Goal: Find specific page/section: Find specific page/section

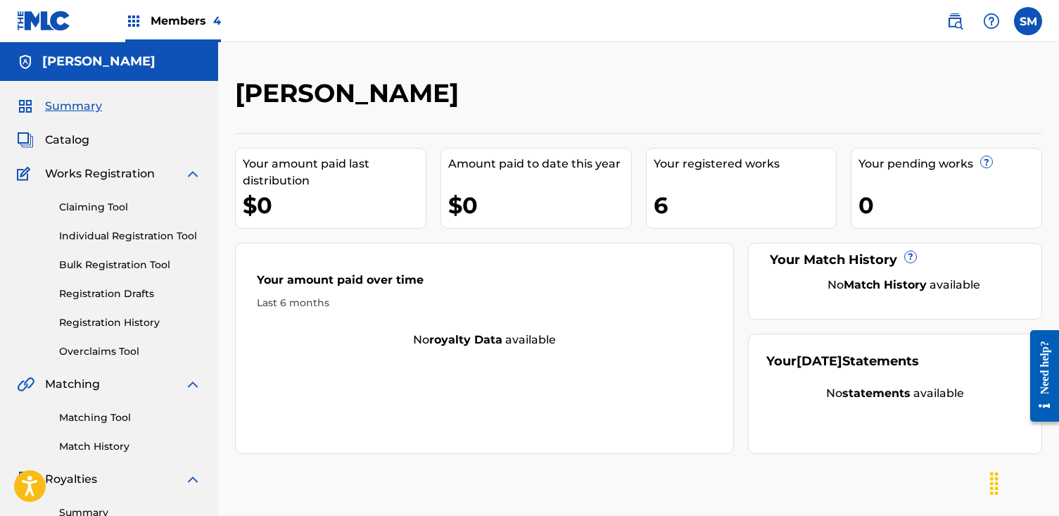
click at [180, 23] on span "Members 4" at bounding box center [186, 21] width 70 height 16
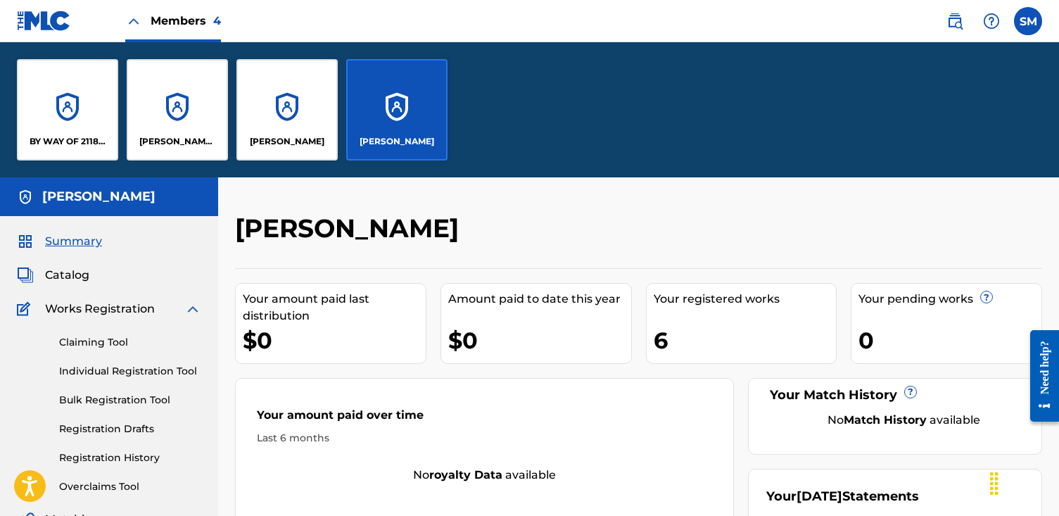
click at [323, 145] on div "[PERSON_NAME]" at bounding box center [287, 141] width 90 height 13
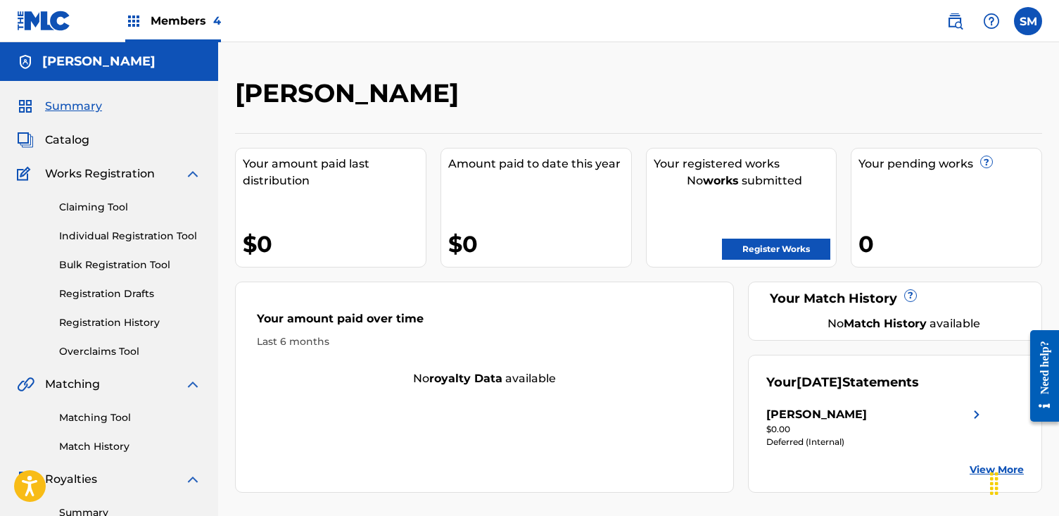
click at [172, 27] on span "Members 4" at bounding box center [186, 21] width 70 height 16
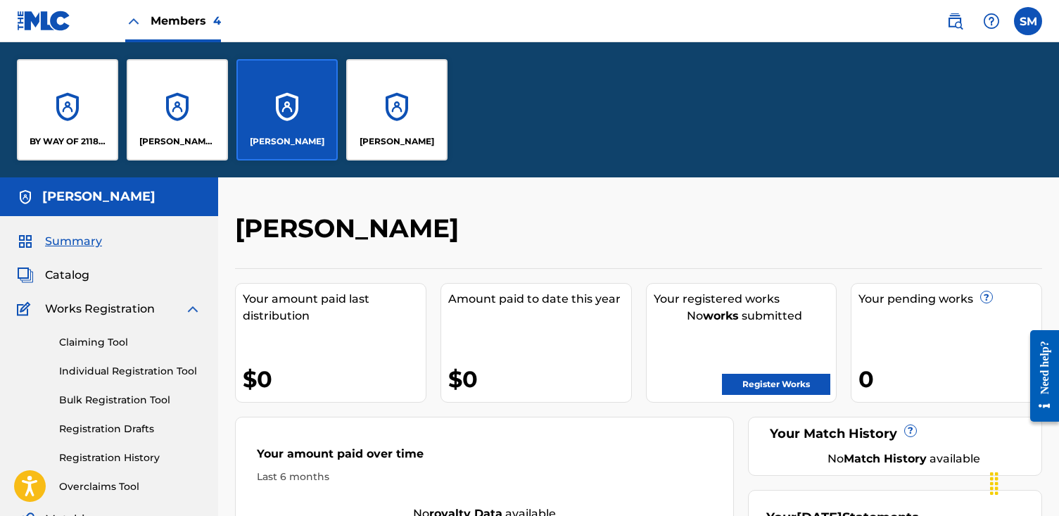
click at [376, 148] on div "[PERSON_NAME]" at bounding box center [396, 109] width 101 height 101
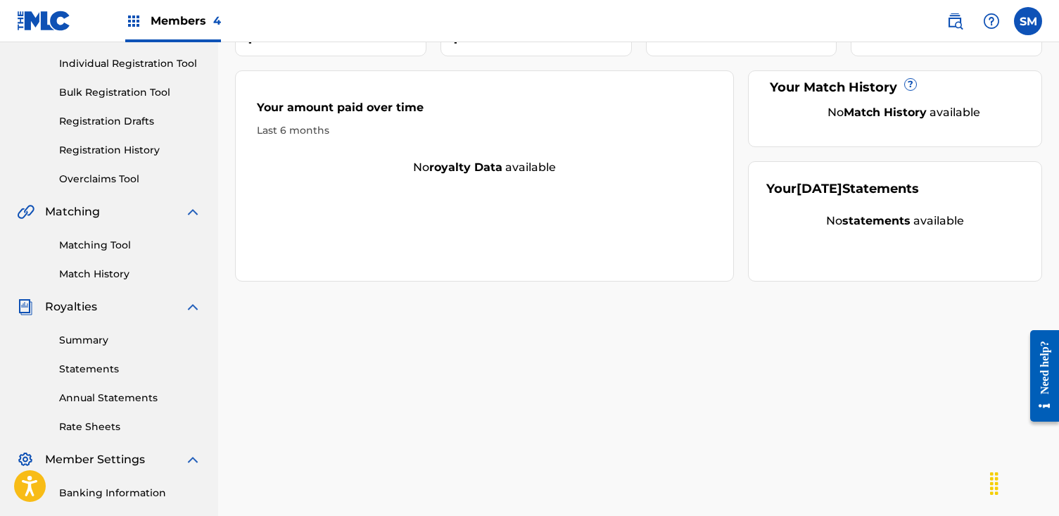
scroll to position [170, 0]
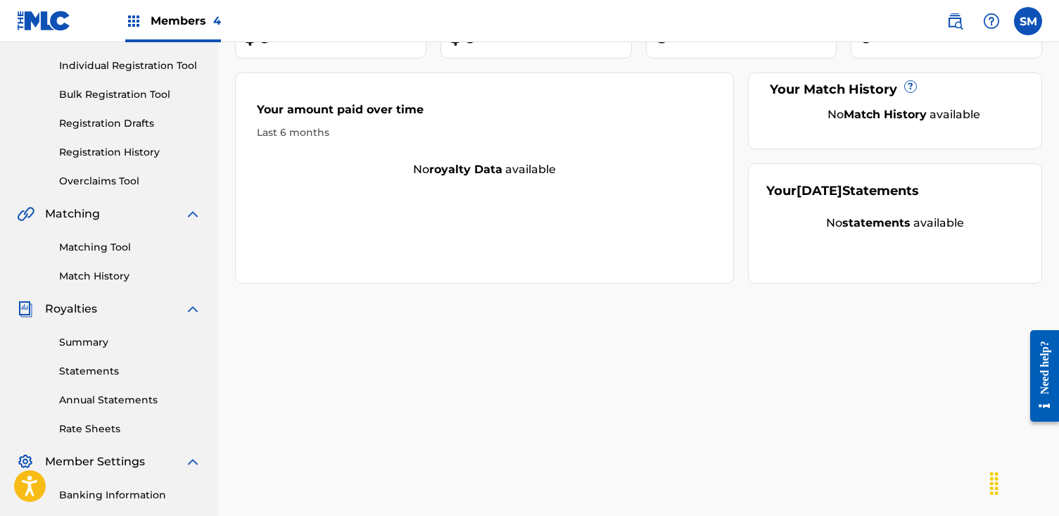
click at [953, 20] on img at bounding box center [954, 21] width 17 height 17
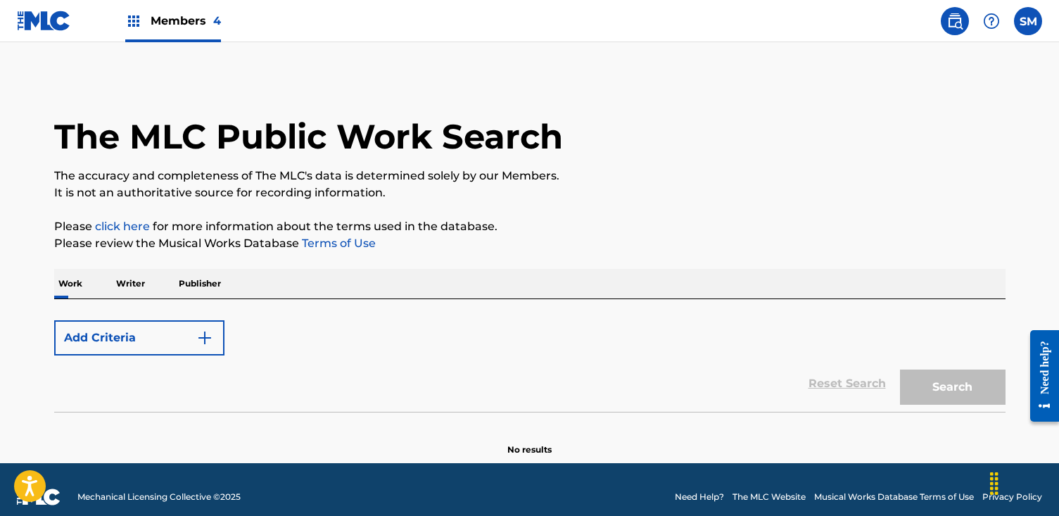
click at [953, 20] on img at bounding box center [954, 21] width 17 height 17
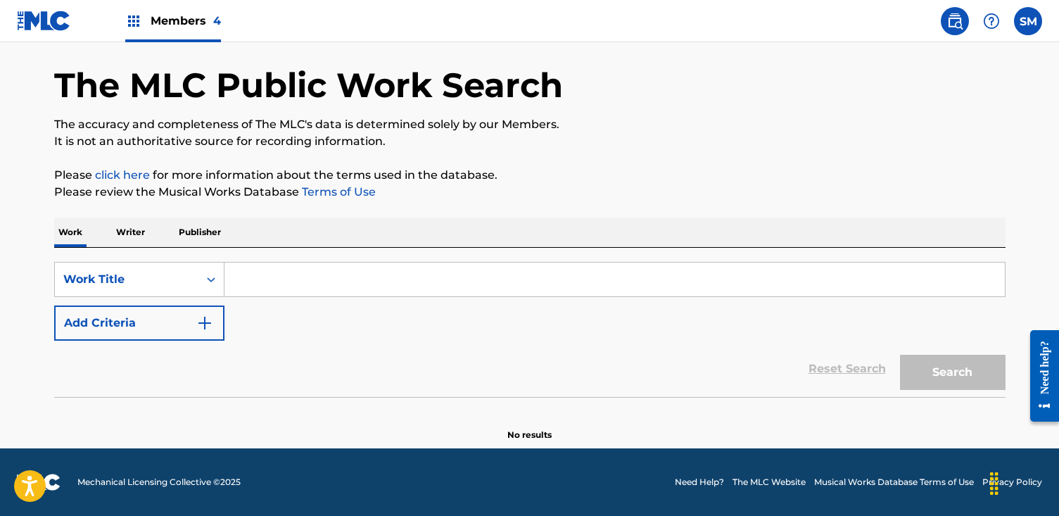
scroll to position [51, 0]
click at [216, 234] on p "Publisher" at bounding box center [199, 232] width 51 height 30
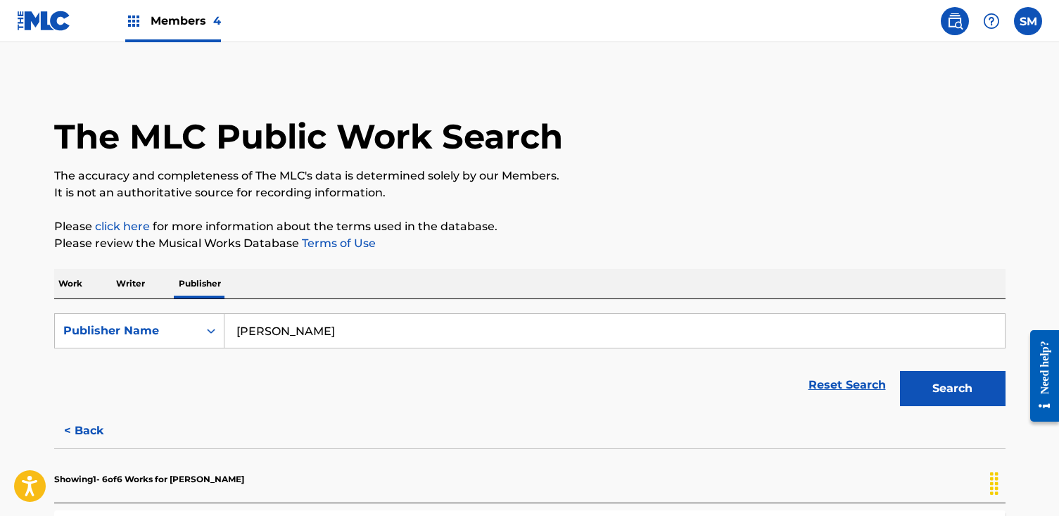
drag, startPoint x: 742, startPoint y: 265, endPoint x: 783, endPoint y: 281, distance: 44.6
click at [905, 373] on button "Search" at bounding box center [953, 388] width 106 height 35
click at [905, 373] on div "Search" at bounding box center [949, 385] width 113 height 56
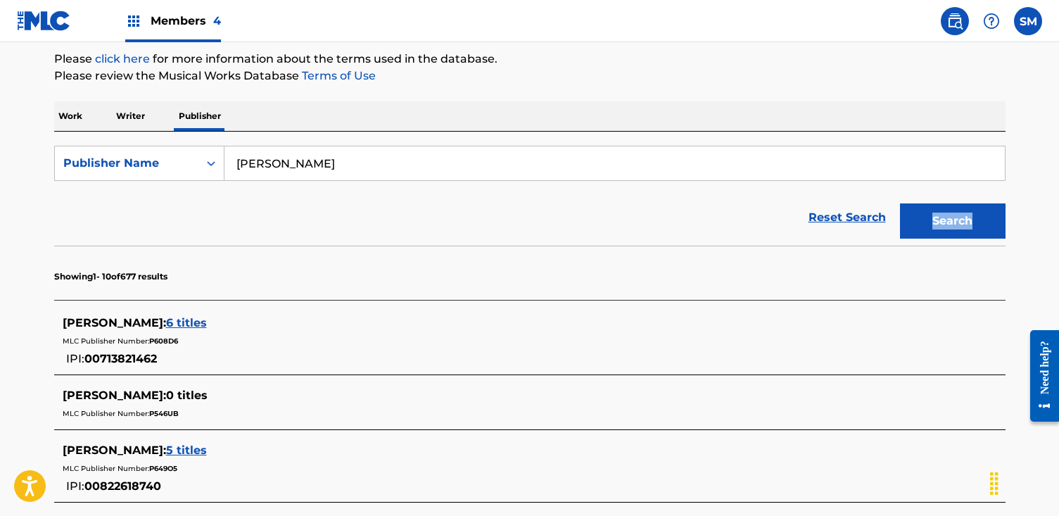
scroll to position [201, 0]
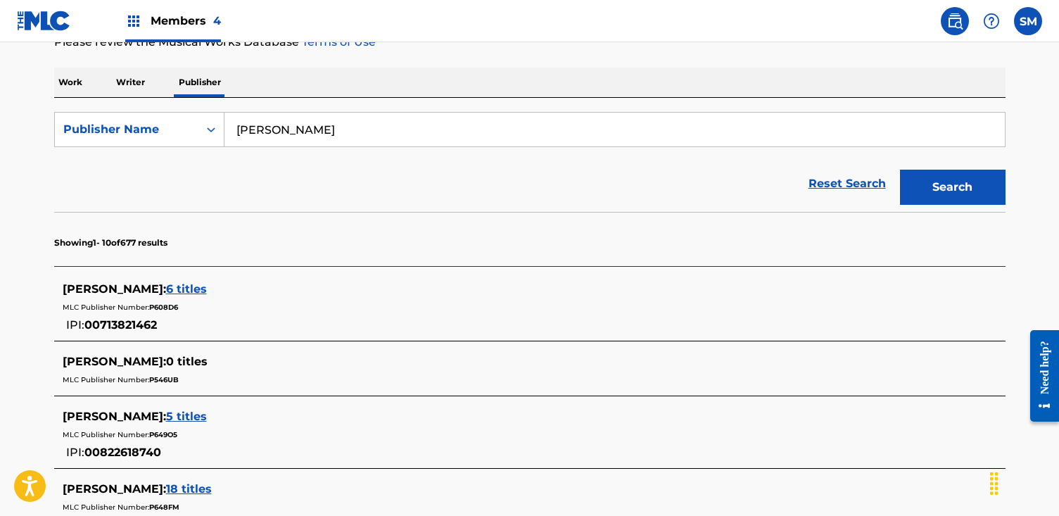
click at [180, 286] on span "6 titles" at bounding box center [186, 288] width 41 height 13
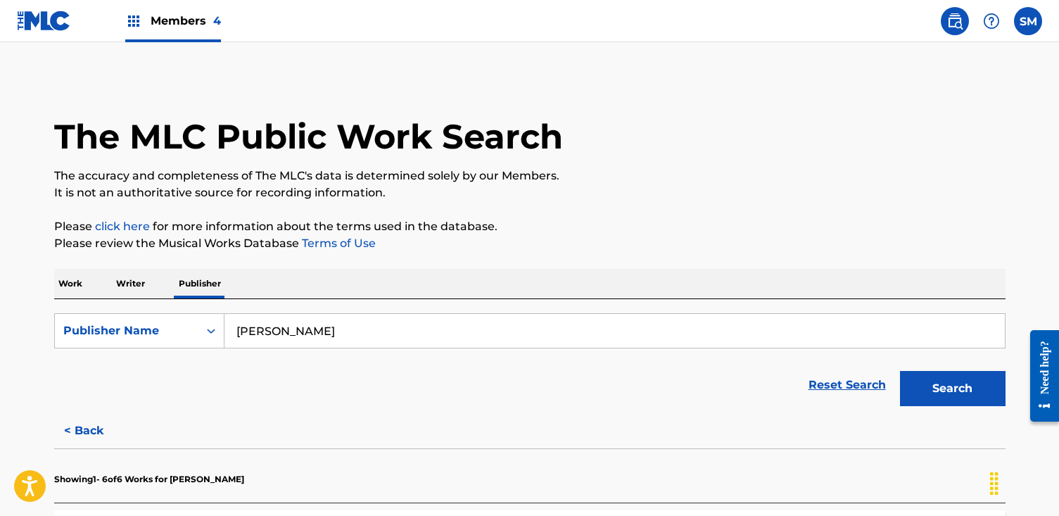
scroll to position [0, 0]
